Goal: Contribute content

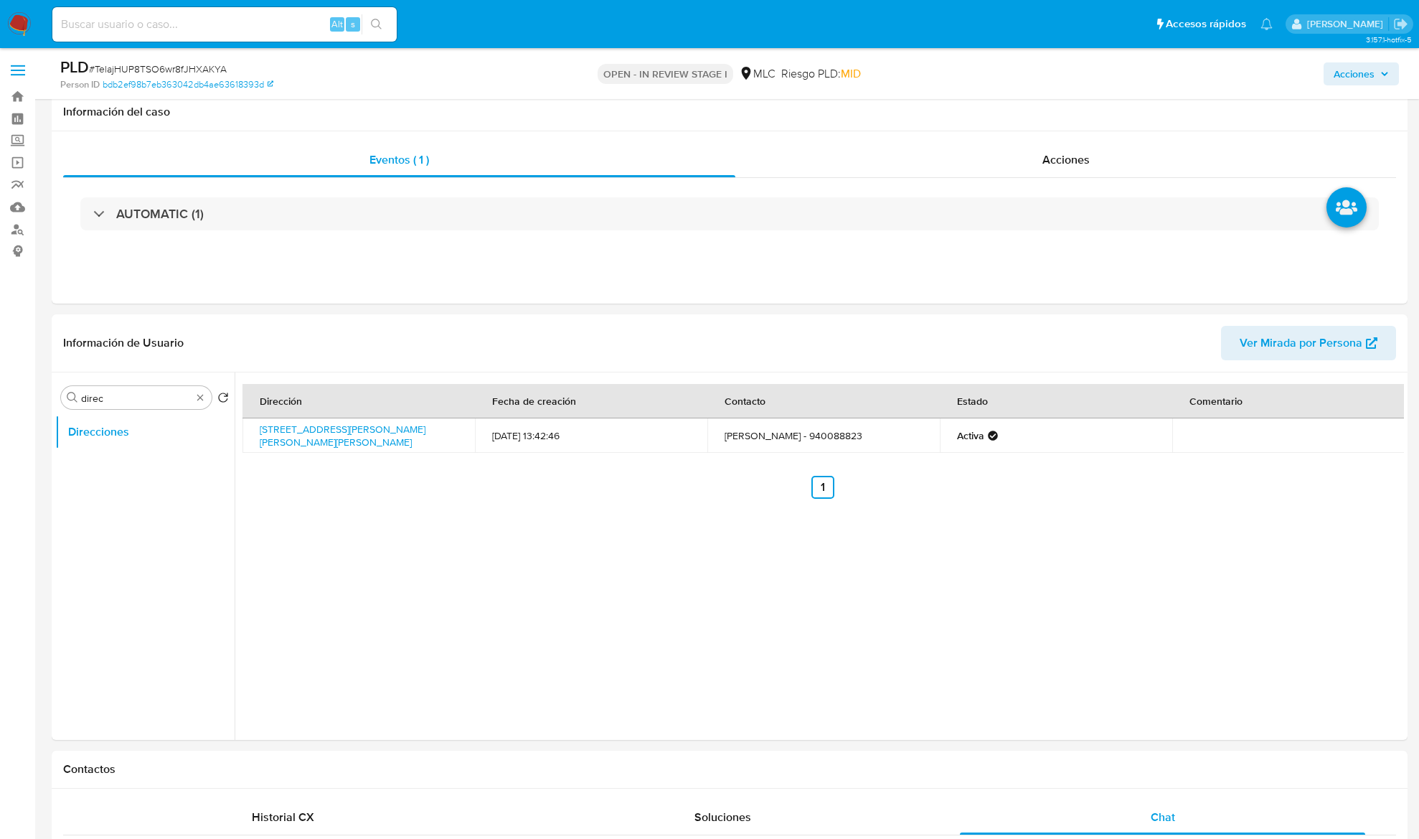
select select "10"
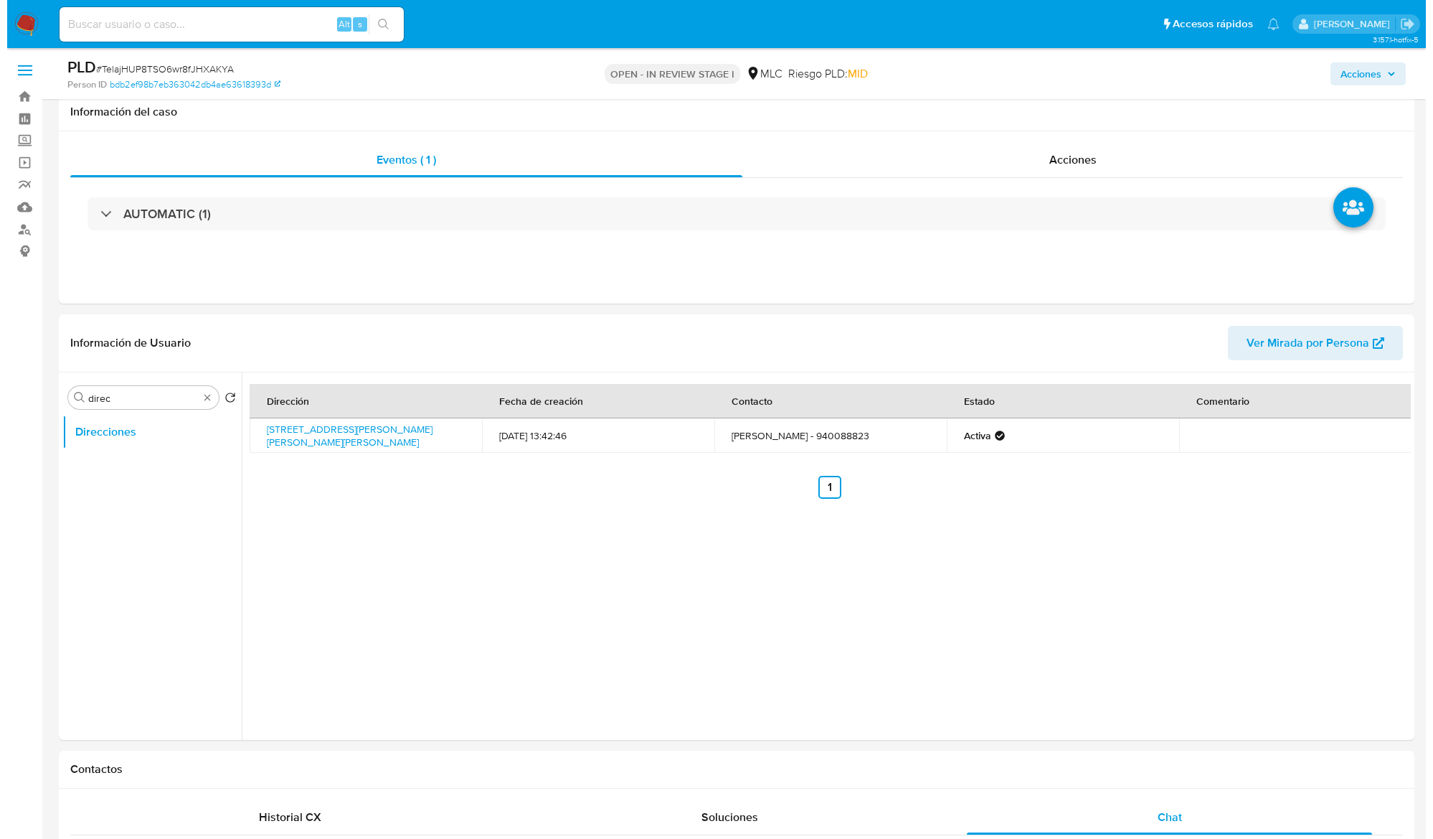
scroll to position [95, 0]
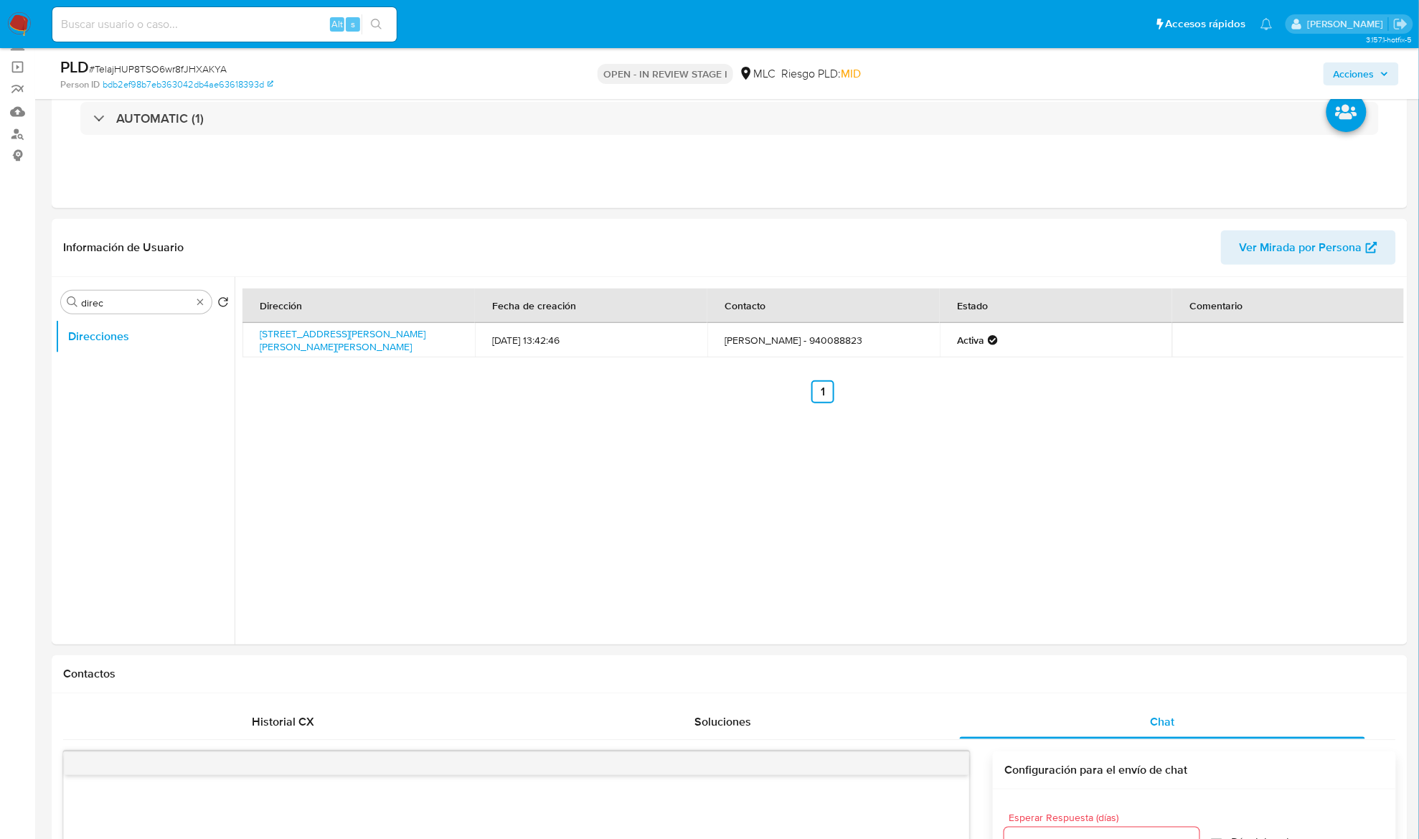
click at [118, 311] on div "Buscar direc" at bounding box center [136, 302] width 151 height 23
click at [119, 299] on input "direc" at bounding box center [136, 302] width 110 height 13
click at [135, 307] on input "direc" at bounding box center [136, 302] width 110 height 13
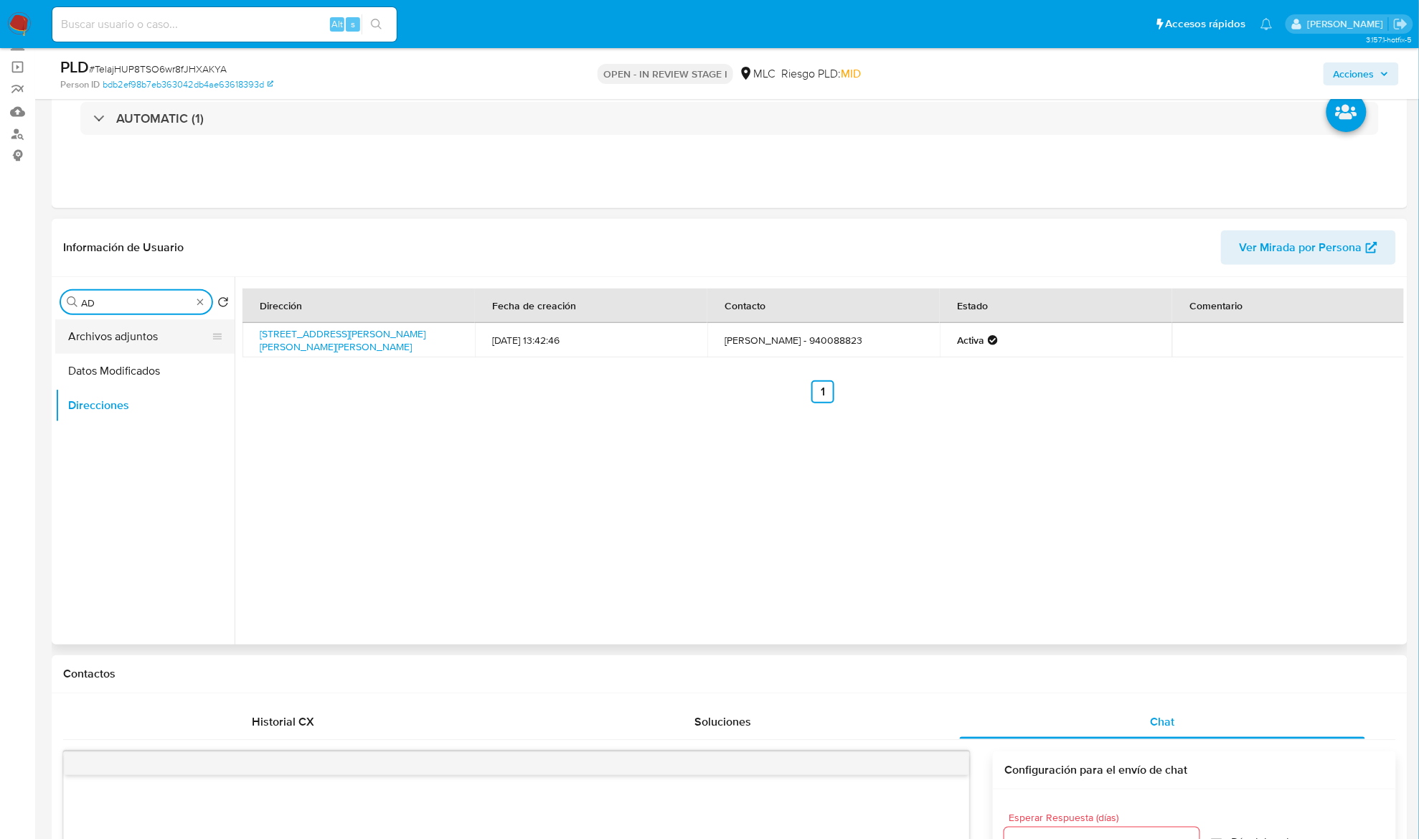
type input "AD"
click at [121, 343] on button "Archivos adjuntos" at bounding box center [139, 336] width 168 height 34
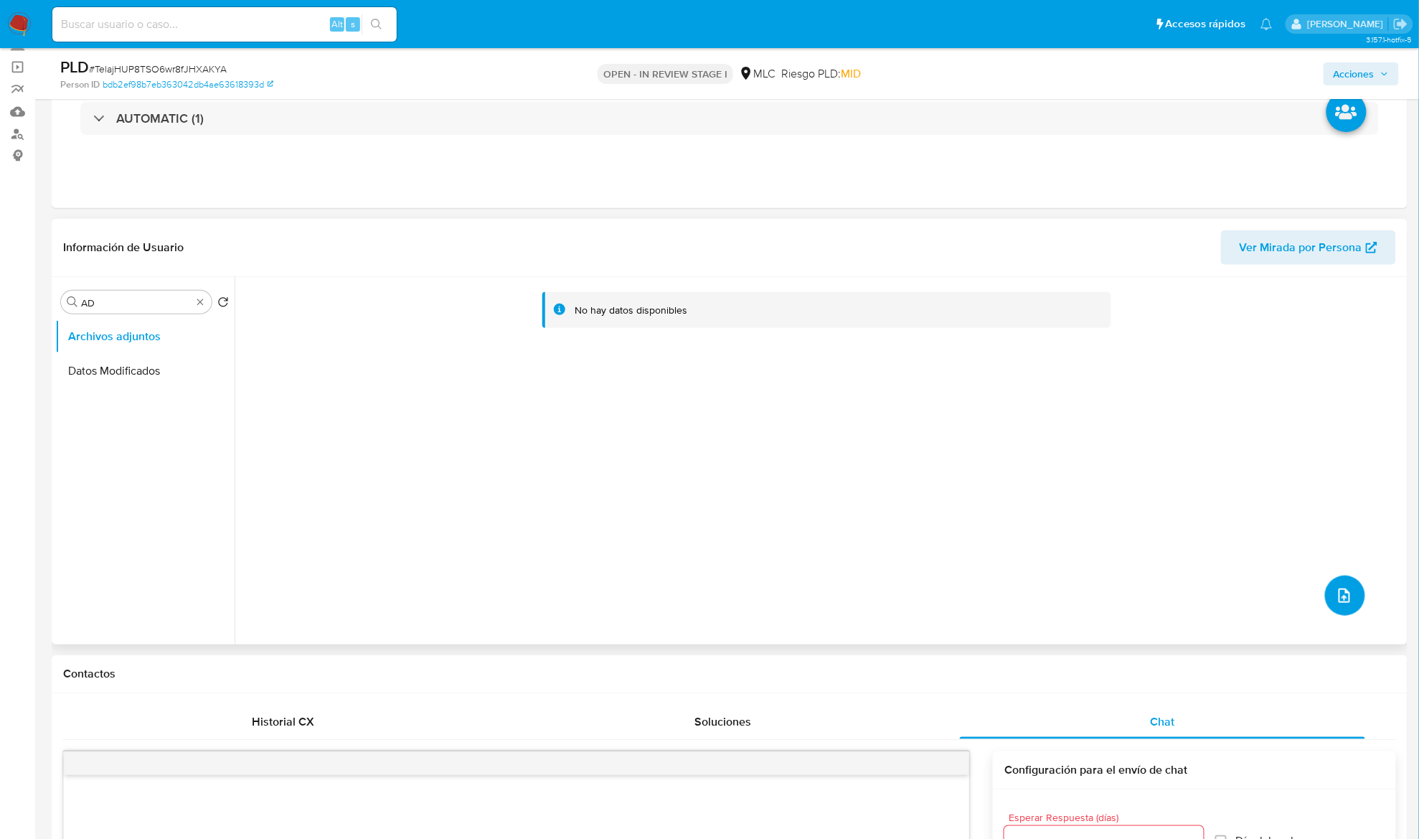
click at [1339, 588] on icon "upload-file" at bounding box center [1344, 595] width 17 height 17
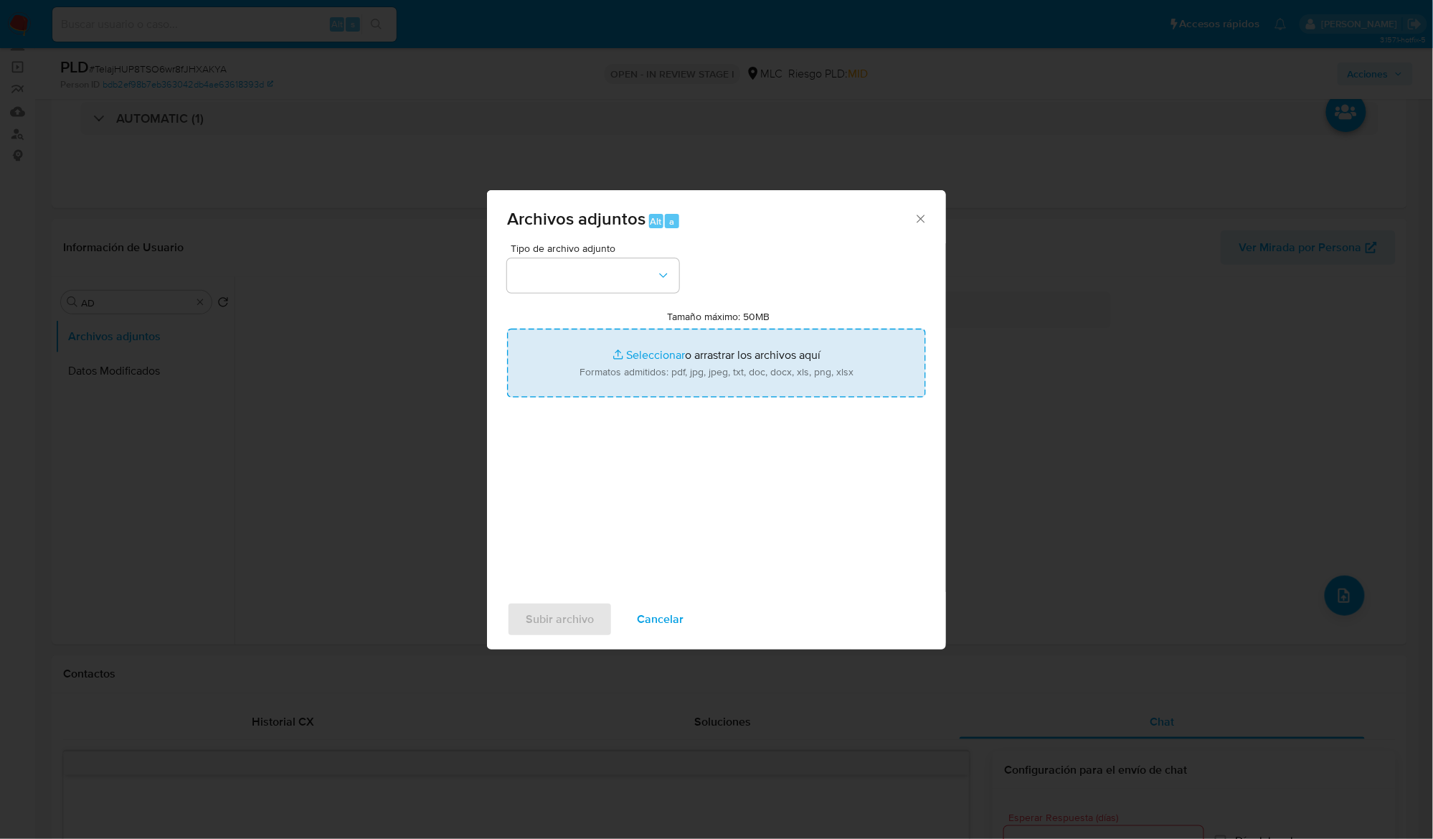
type input "C:\fakepath\2409580993 - Tablas Transaccionales 1.3.0.xlsx"
